Goal: Transaction & Acquisition: Purchase product/service

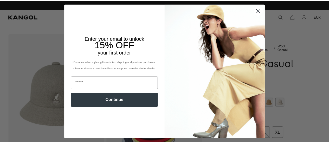
scroll to position [0, 107]
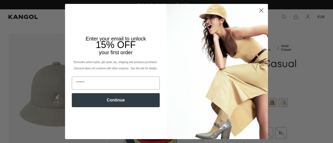
click at [261, 8] on circle "Close dialog" at bounding box center [261, 10] width 9 height 9
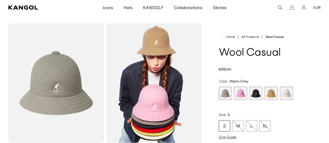
click at [259, 90] on span "3 of 5" at bounding box center [255, 93] width 13 height 13
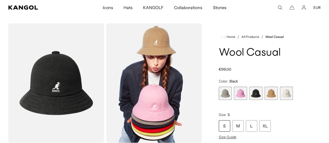
click at [280, 91] on span "5 of 5" at bounding box center [286, 93] width 13 height 13
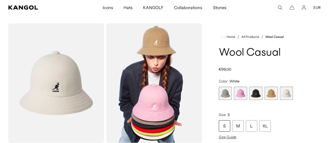
scroll to position [0, 107]
click at [266, 91] on span "4 of 5" at bounding box center [271, 93] width 13 height 13
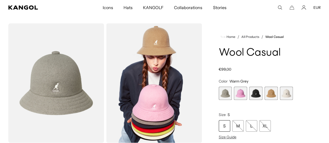
click at [0, 48] on div "Loading..." at bounding box center [164, 144] width 329 height 242
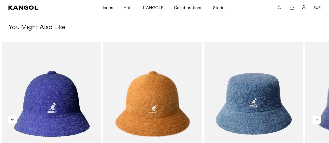
click at [319, 120] on icon at bounding box center [316, 120] width 8 height 8
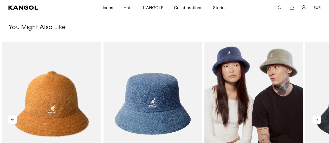
click at [226, 60] on img "4 of 5" at bounding box center [253, 104] width 99 height 124
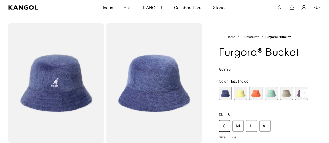
scroll to position [0, 107]
click at [257, 100] on span "3 of 10" at bounding box center [255, 93] width 13 height 13
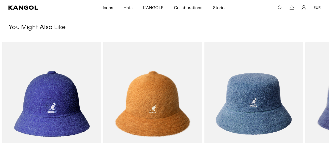
scroll to position [0, 107]
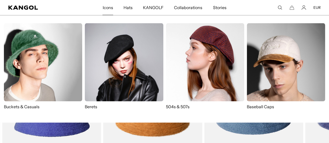
click at [104, 7] on span "Icons" at bounding box center [107, 7] width 10 height 15
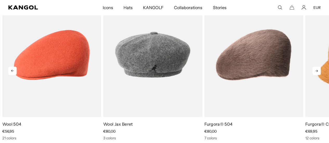
click at [315, 70] on icon at bounding box center [316, 71] width 8 height 8
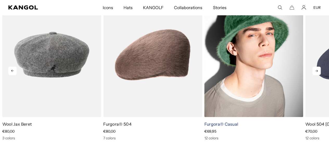
click at [223, 123] on link "Furgora® Casual" at bounding box center [221, 124] width 34 height 5
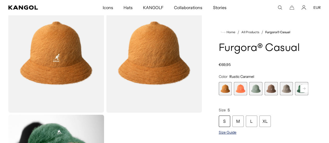
scroll to position [42, 0]
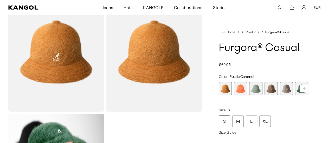
click at [269, 95] on span "4 of 12" at bounding box center [271, 88] width 13 height 13
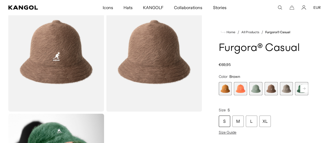
click at [280, 95] on span "5 of 12" at bounding box center [286, 88] width 13 height 13
click at [300, 93] on rect at bounding box center [304, 89] width 8 height 8
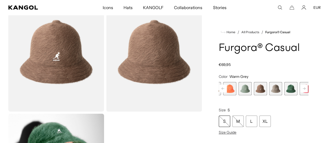
scroll to position [0, 107]
